Goal: Task Accomplishment & Management: Manage account settings

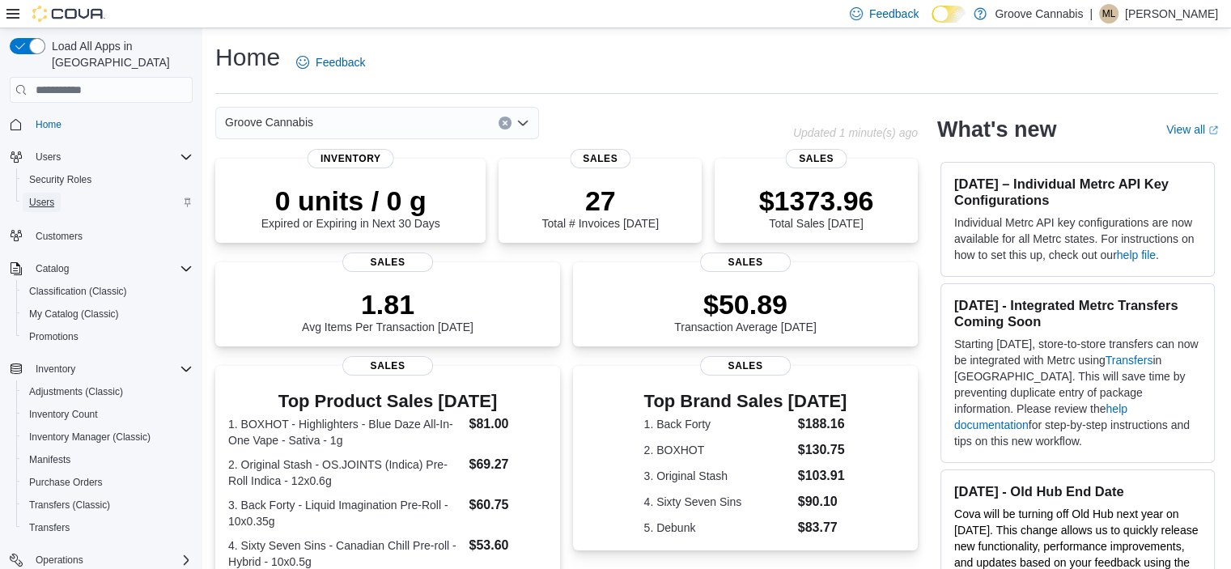
click at [45, 196] on span "Users" at bounding box center [41, 202] width 25 height 13
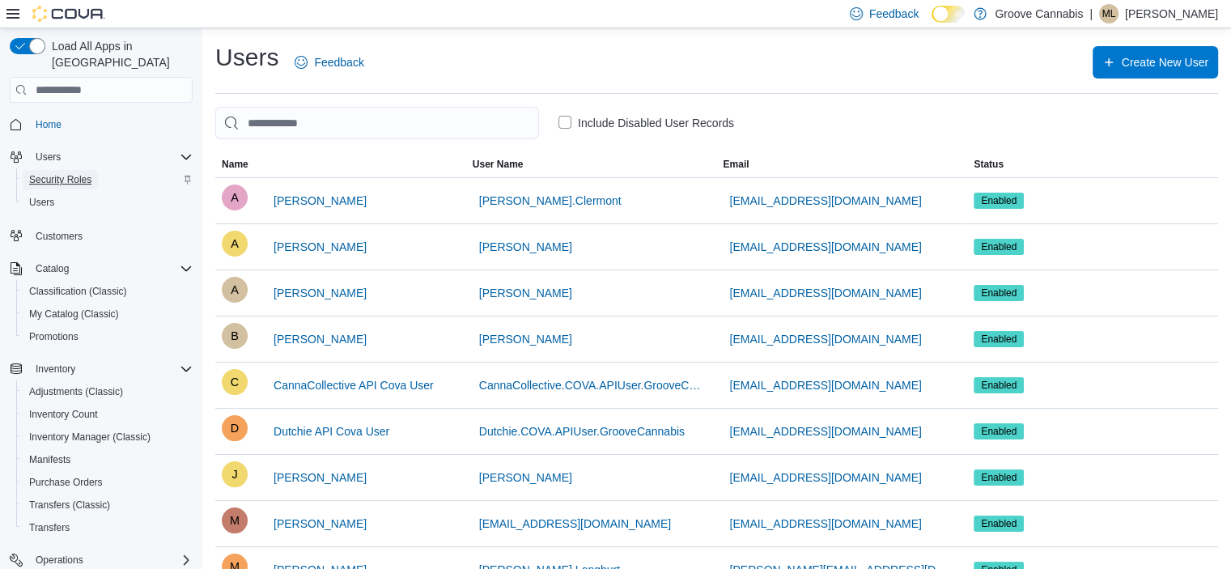
click at [40, 173] on span "Security Roles" at bounding box center [60, 179] width 62 height 13
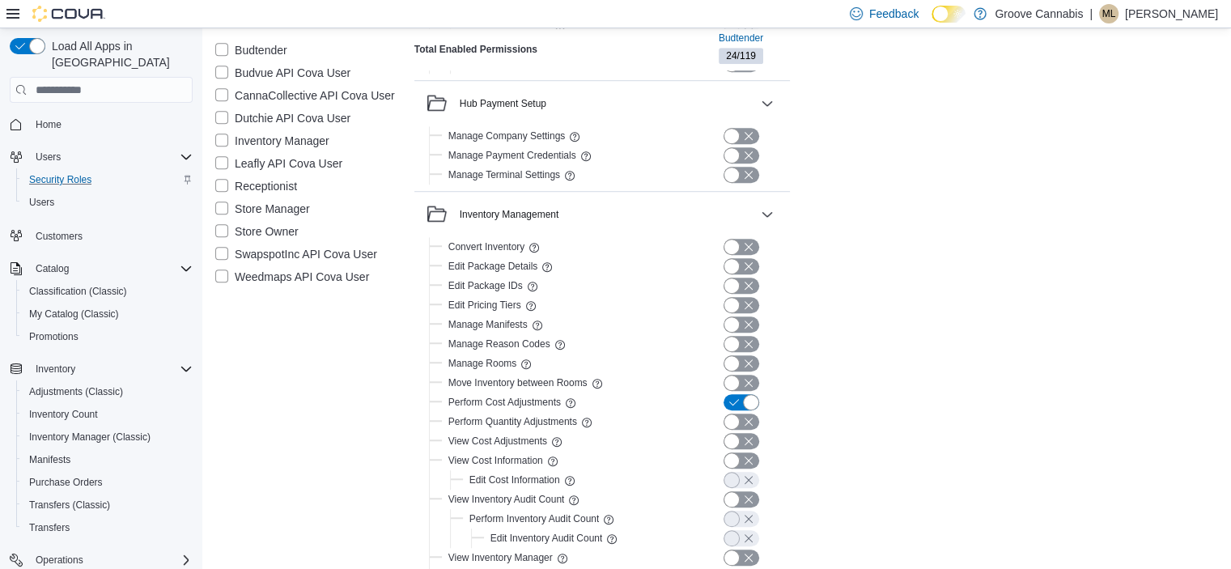
scroll to position [1179, 0]
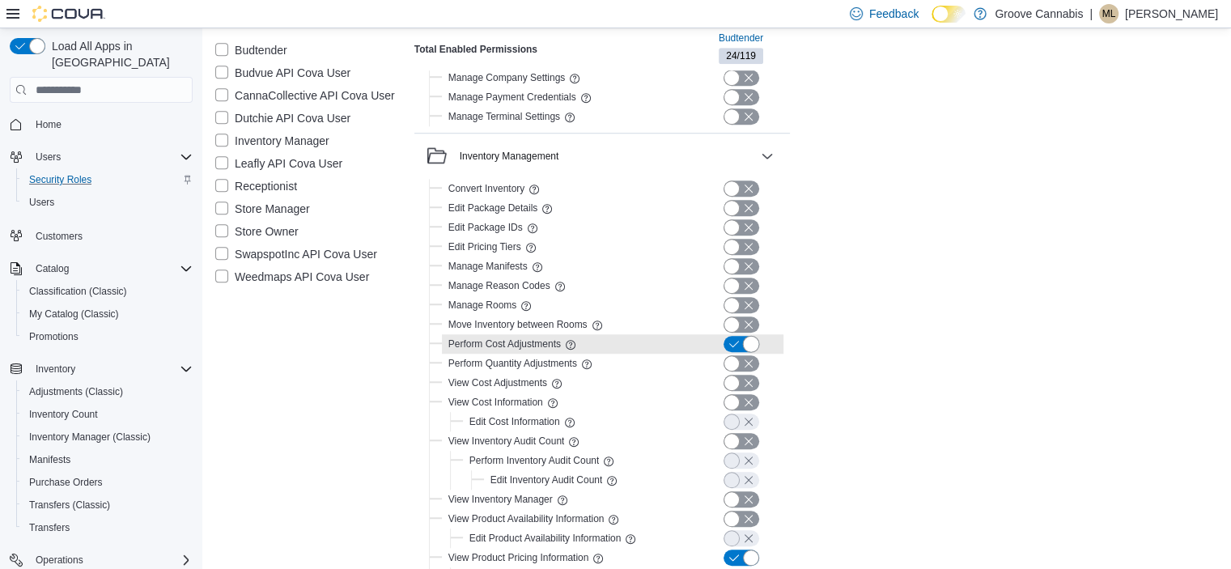
click at [728, 342] on button "button" at bounding box center [742, 344] width 36 height 16
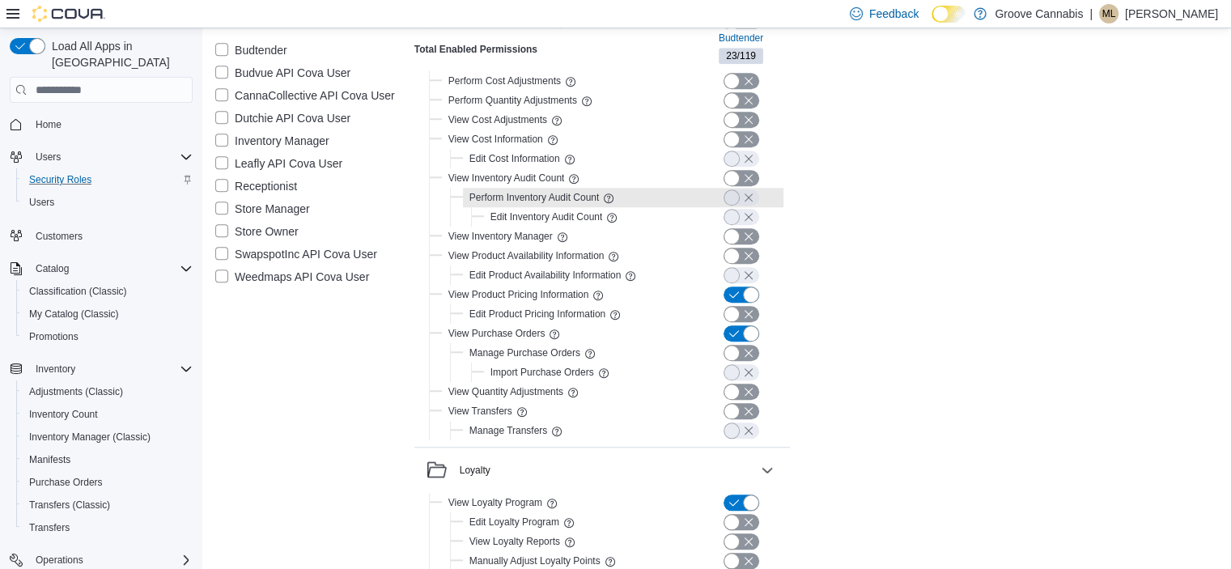
scroll to position [1443, 0]
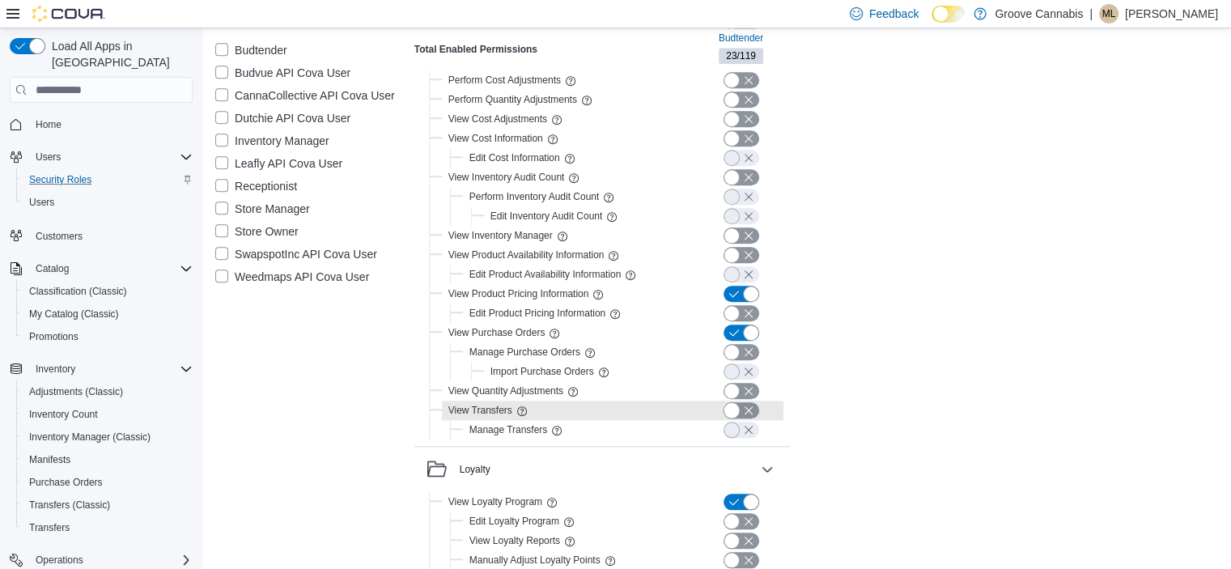
click at [750, 406] on button "button" at bounding box center [742, 410] width 36 height 16
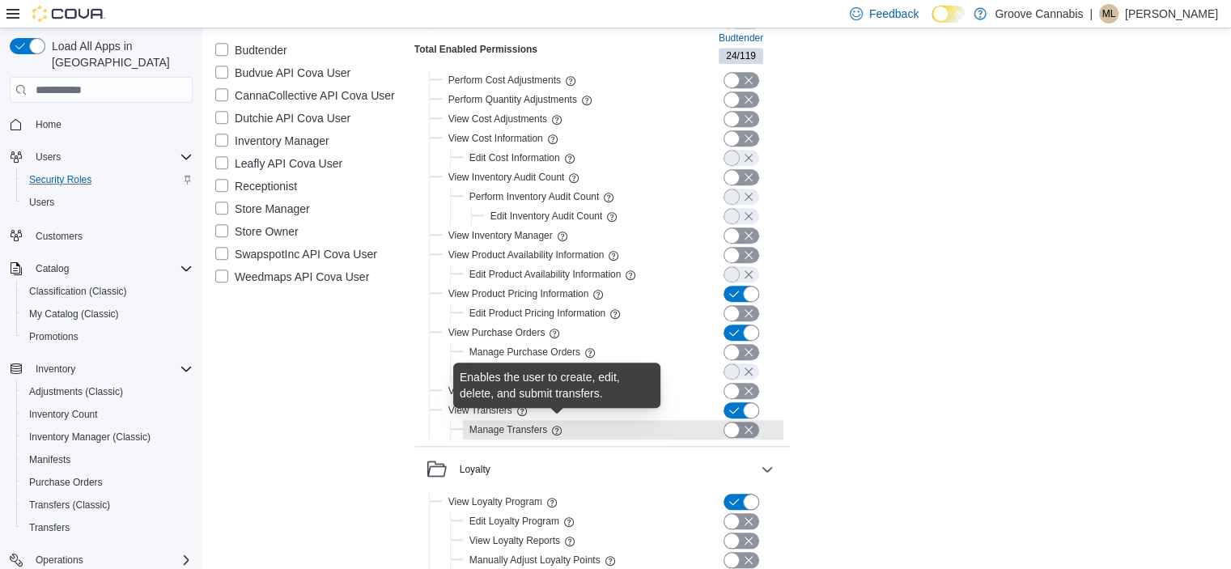
click at [560, 427] on icon at bounding box center [556, 430] width 13 height 13
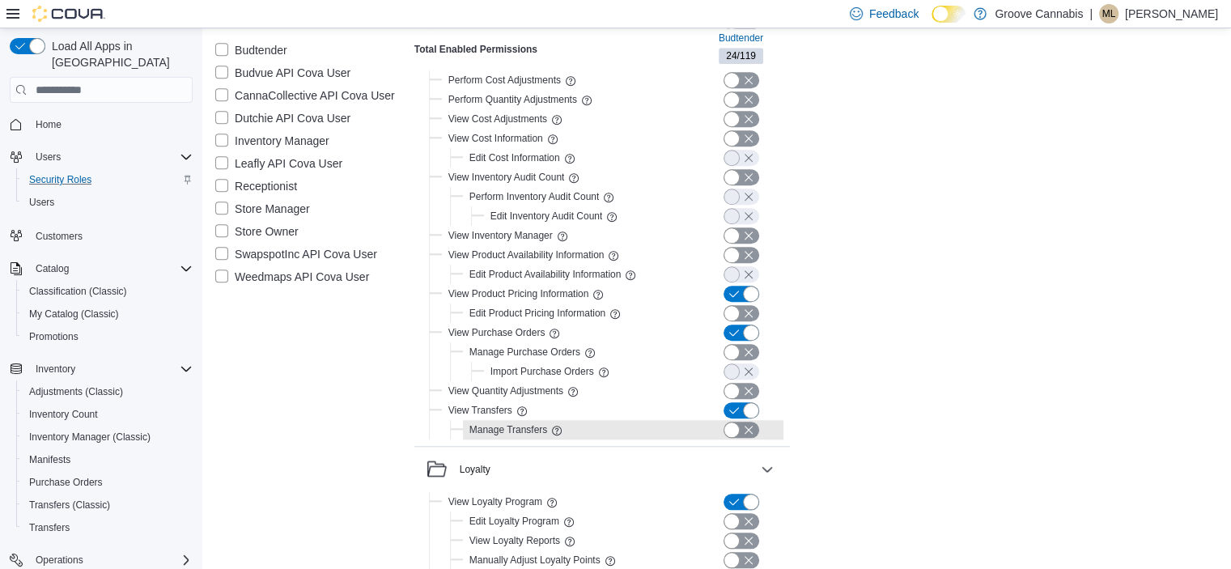
click at [760, 427] on div at bounding box center [734, 430] width 97 height 16
click at [747, 427] on button "button" at bounding box center [742, 430] width 36 height 16
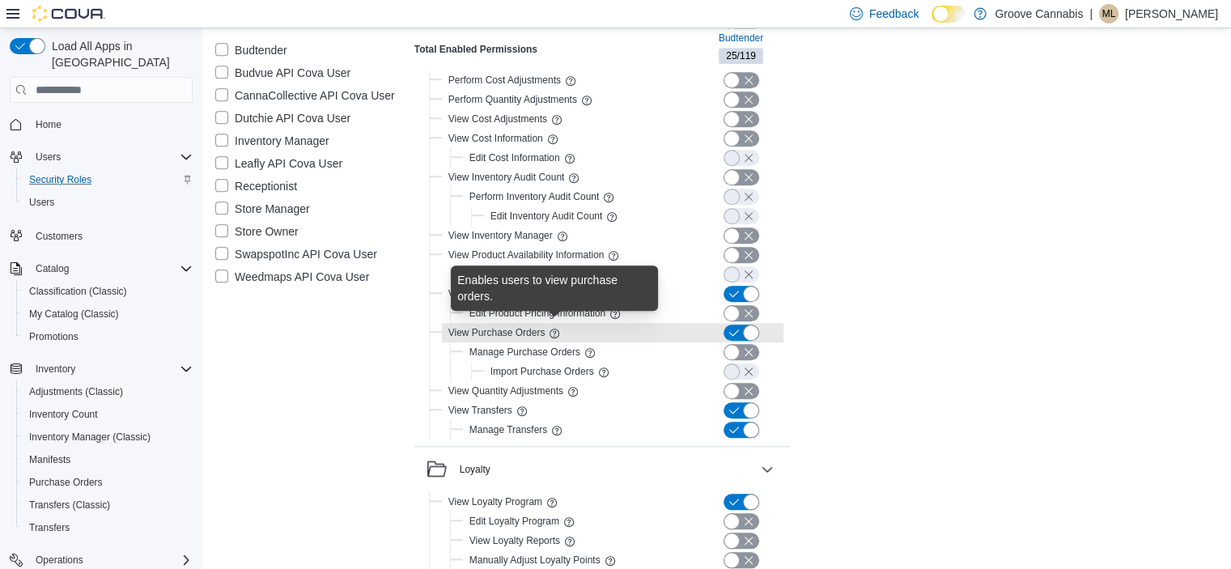
click at [555, 331] on icon at bounding box center [555, 334] width 10 height 10
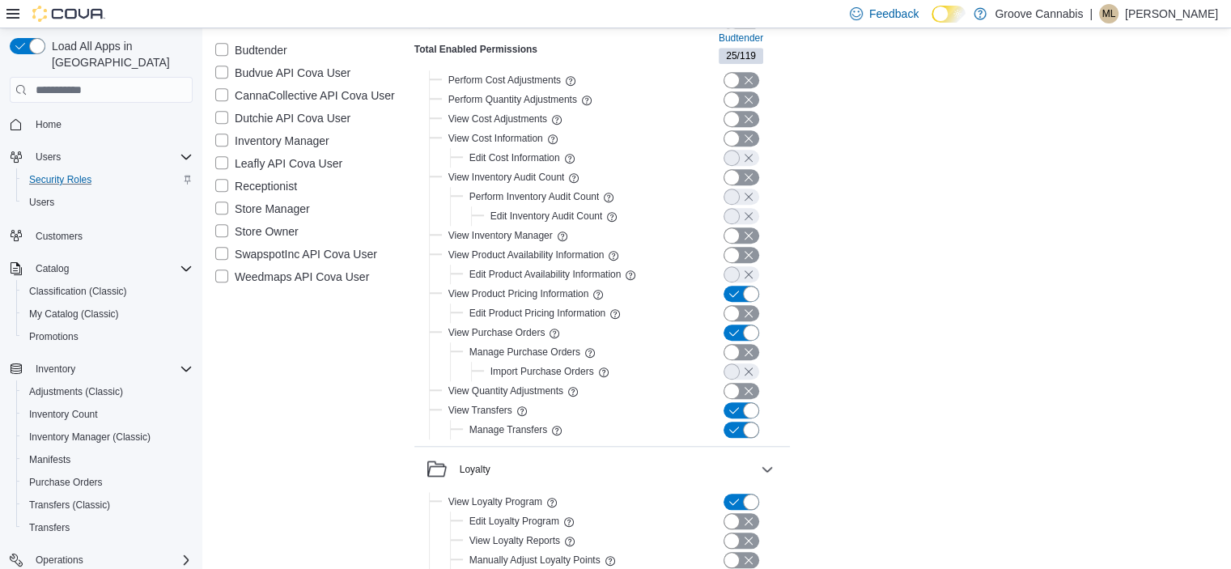
click at [909, 303] on div "Total Enabled Permissions Budtender 25 / 119 Accounting and Financials View GL …" at bounding box center [816, 328] width 804 height 3321
click at [52, 431] on span "Inventory Manager (Classic)" at bounding box center [89, 437] width 121 height 13
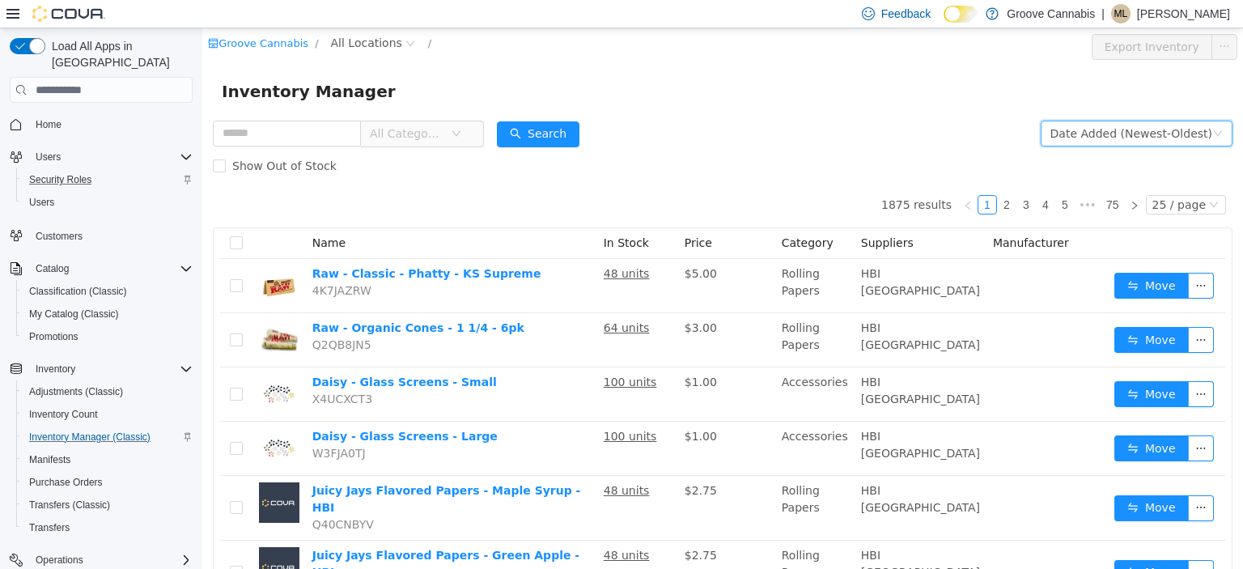
click at [1073, 134] on div "Date Added (Newest-Oldest)" at bounding box center [1132, 133] width 162 height 24
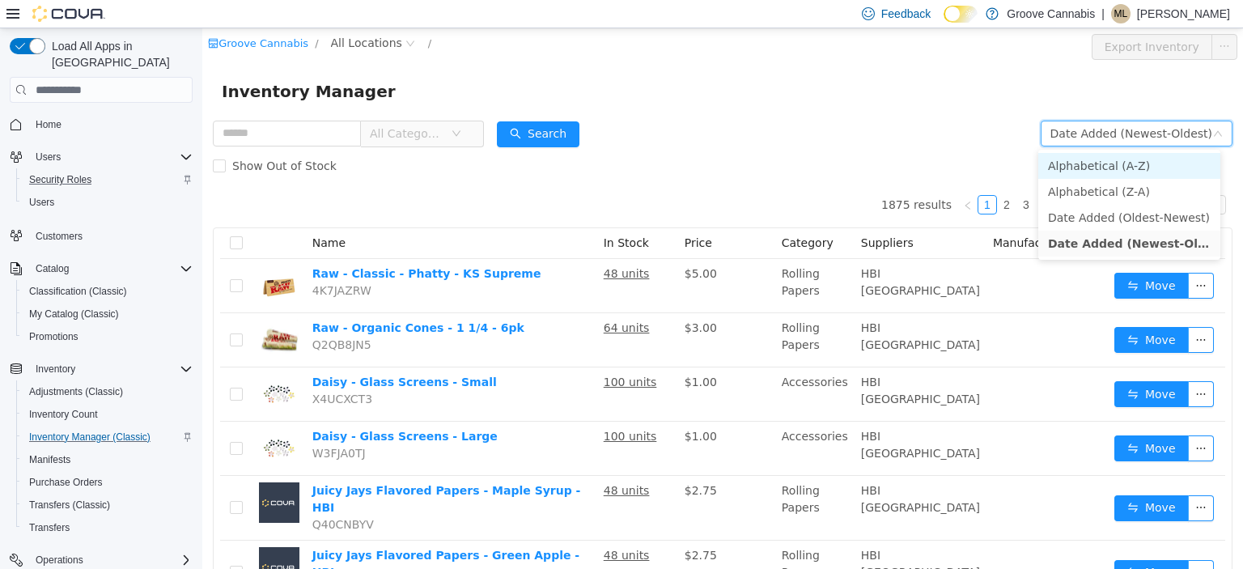
click at [1068, 171] on li "Alphabetical (A-Z)" at bounding box center [1130, 166] width 182 height 26
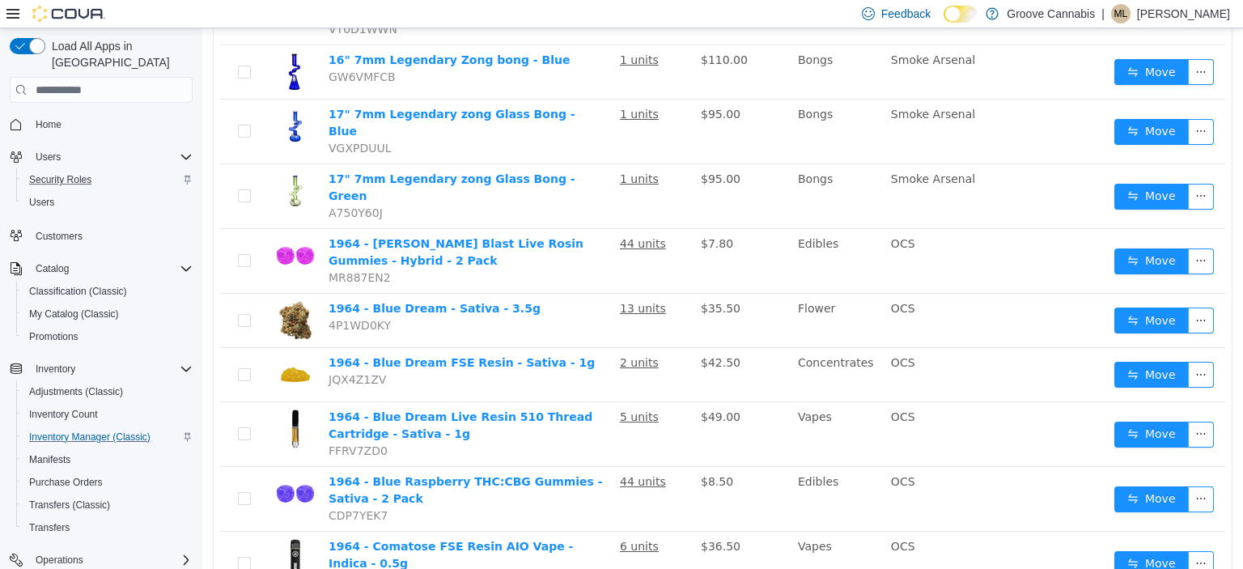
scroll to position [472, 0]
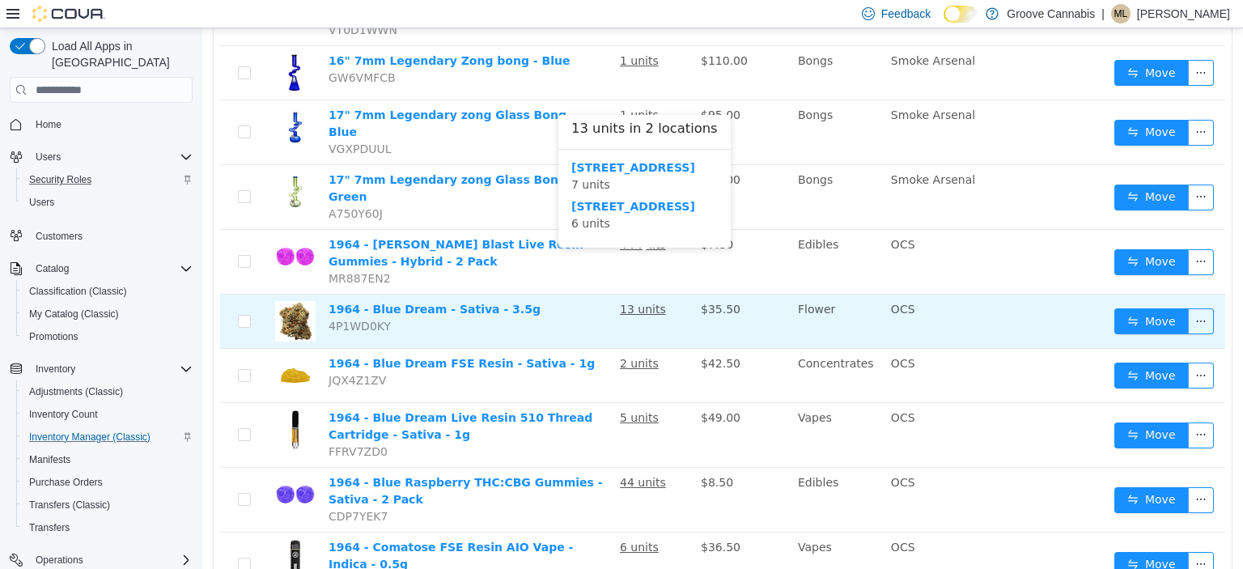
click at [637, 303] on u "13 units" at bounding box center [643, 309] width 46 height 13
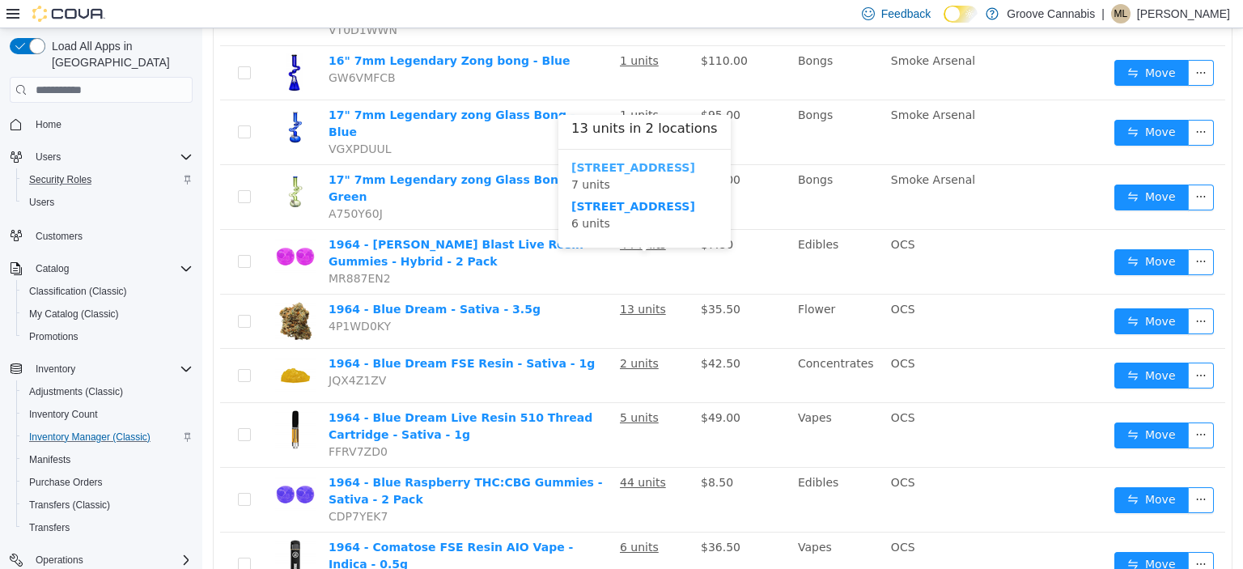
click at [588, 170] on b "[STREET_ADDRESS]" at bounding box center [634, 167] width 124 height 13
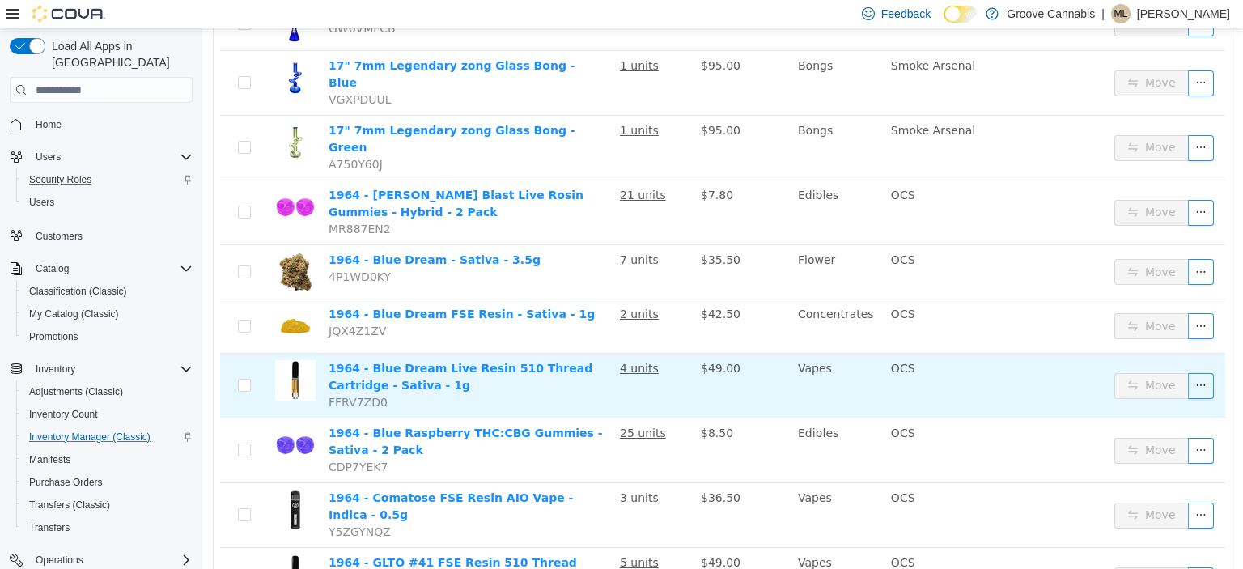
scroll to position [455, 0]
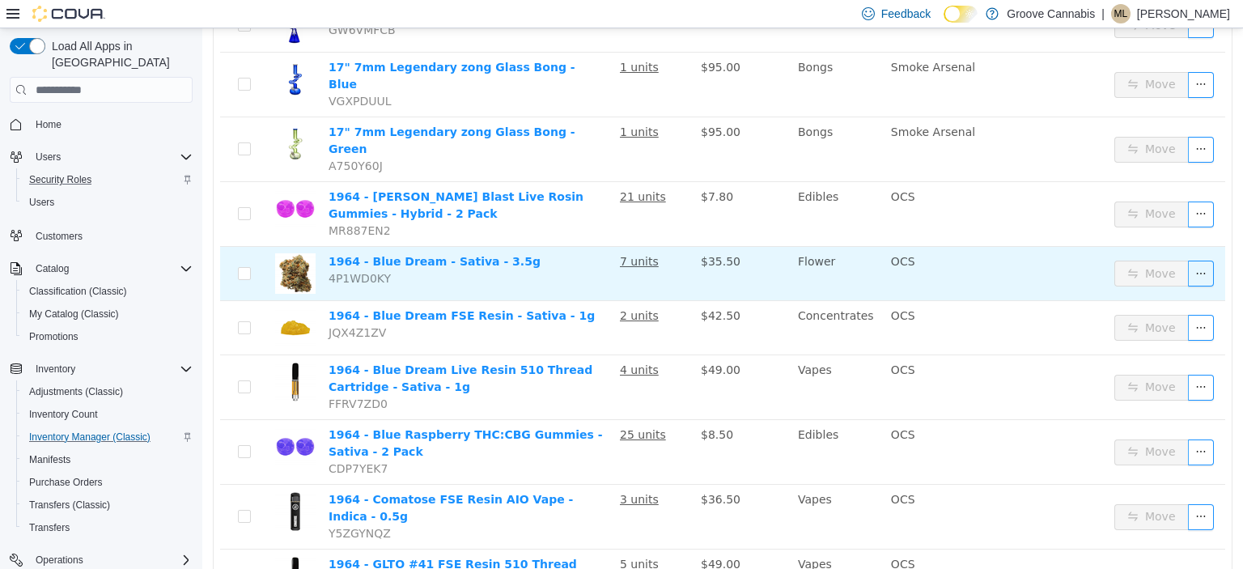
click at [650, 255] on u "7 units" at bounding box center [639, 261] width 39 height 13
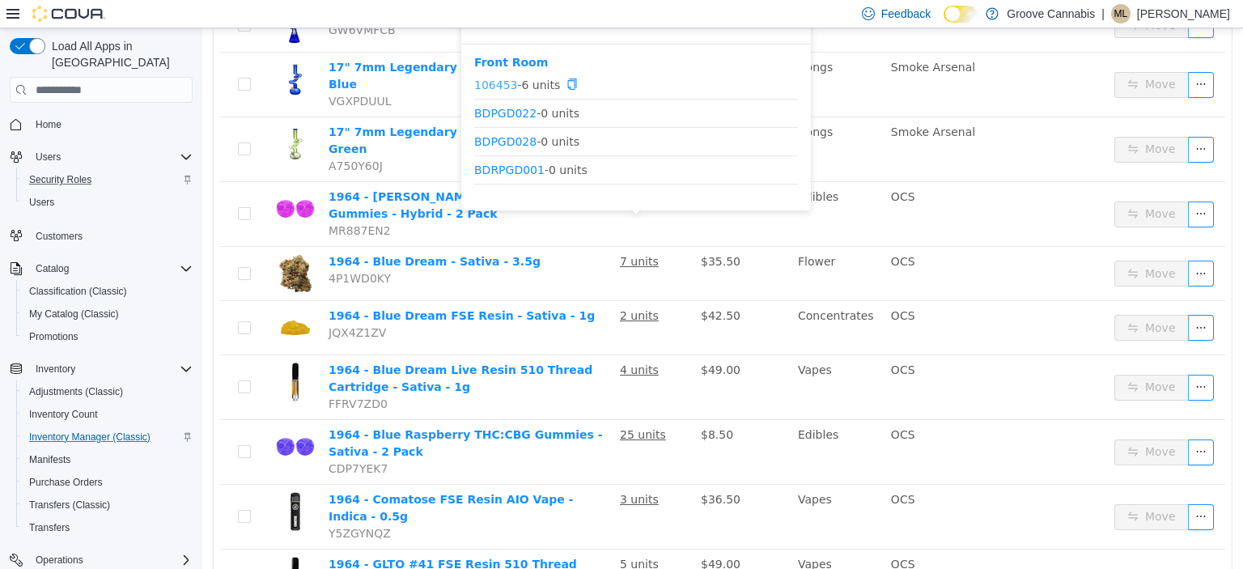
click at [499, 85] on link "106453" at bounding box center [495, 84] width 43 height 13
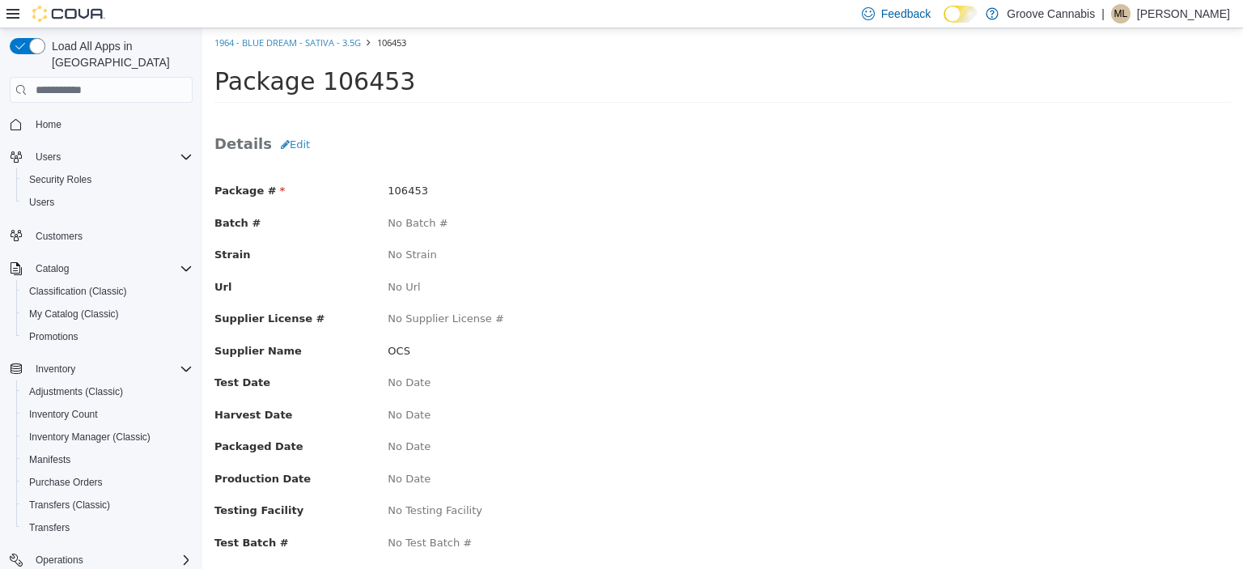
click at [452, 193] on div "106453" at bounding box center [549, 191] width 347 height 16
click at [292, 151] on button "Edit" at bounding box center [295, 144] width 47 height 29
